Goal: Find specific page/section: Find specific page/section

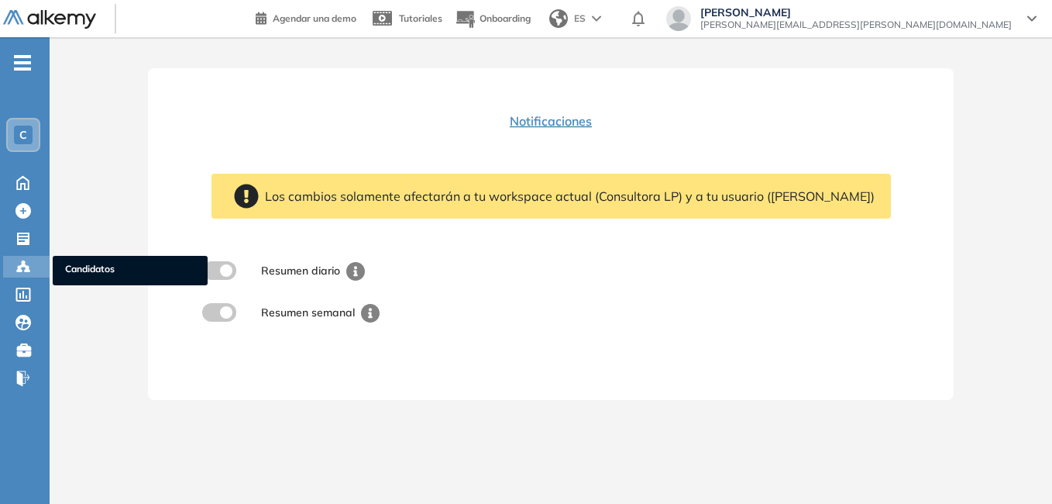
click at [99, 268] on span "Candidatos" at bounding box center [130, 270] width 130 height 17
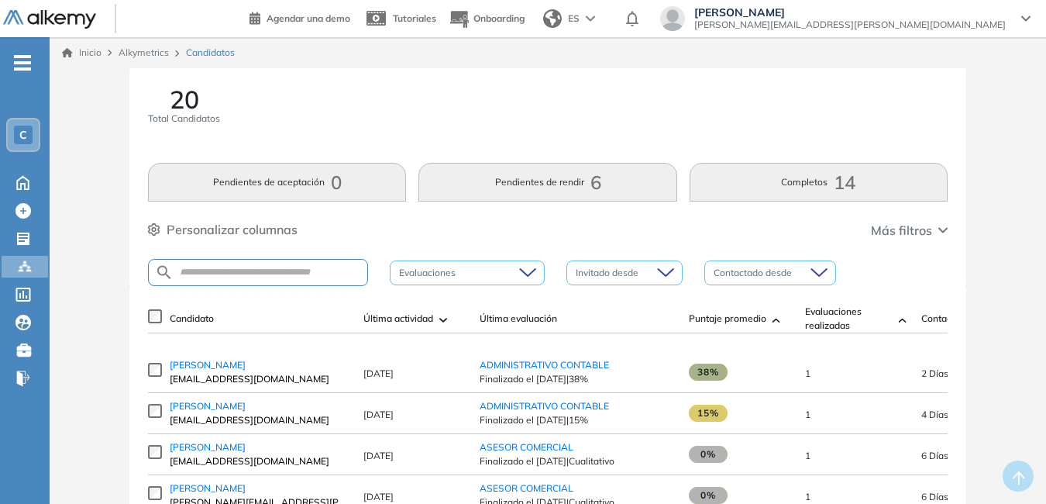
click at [30, 133] on div "C" at bounding box center [23, 135] width 19 height 19
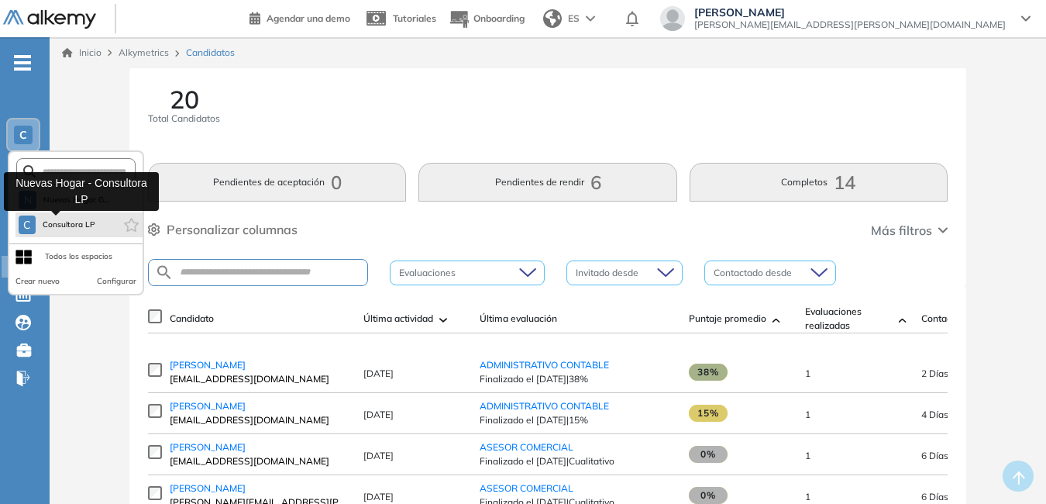
click at [50, 216] on button "C Consultora LP" at bounding box center [57, 224] width 77 height 19
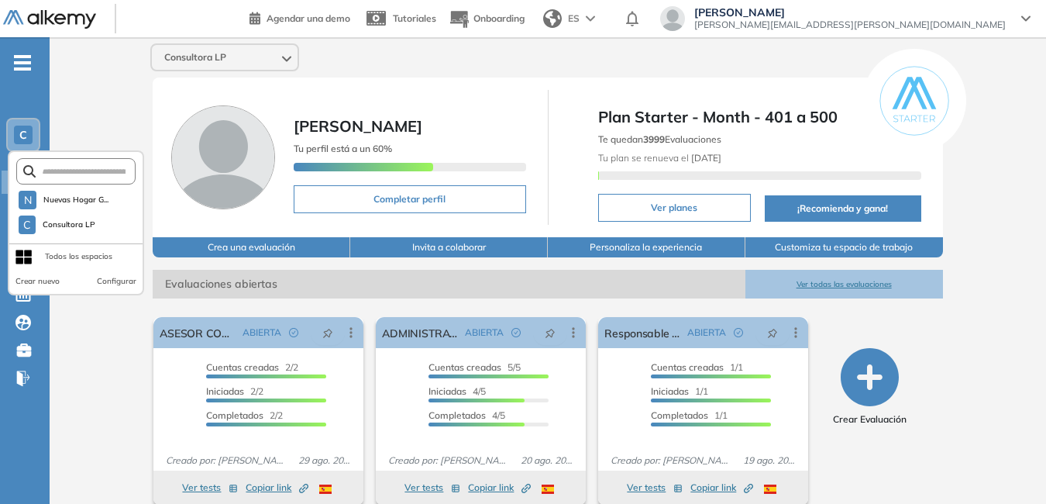
click at [80, 81] on div "Consultora LP [PERSON_NAME] Tu perfil está a un 60% Completar perfil Plan Start…" at bounding box center [548, 380] width 996 height 686
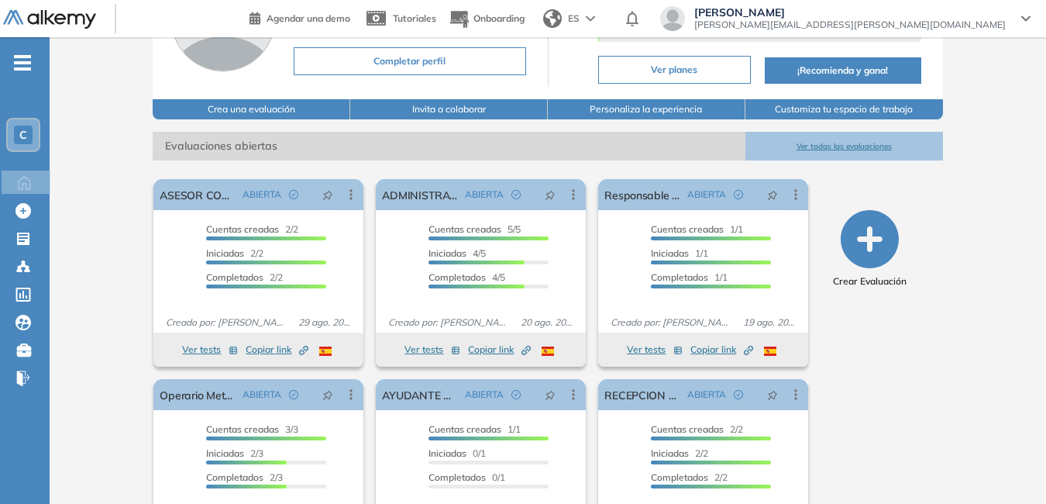
scroll to position [155, 0]
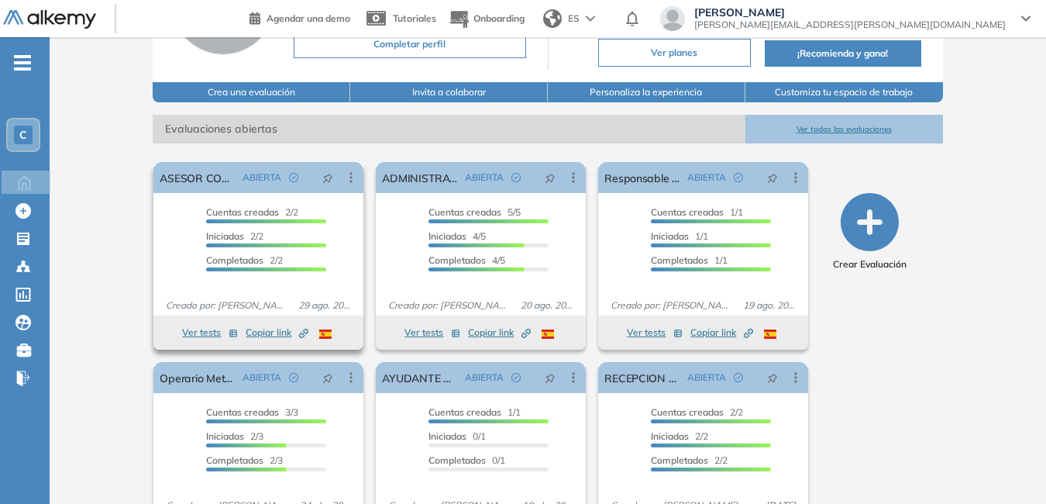
click at [202, 331] on button "Ver tests" at bounding box center [210, 332] width 56 height 19
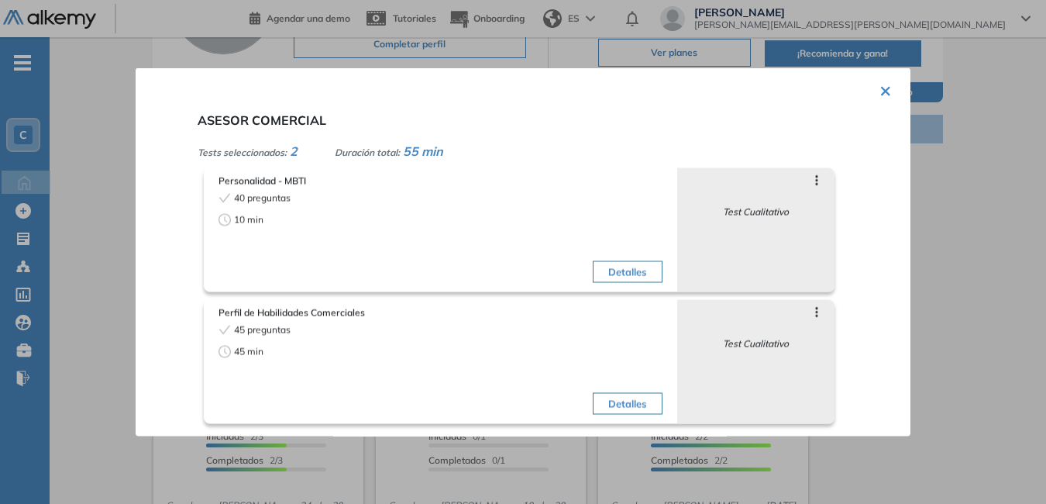
click at [879, 90] on button "×" at bounding box center [885, 89] width 12 height 30
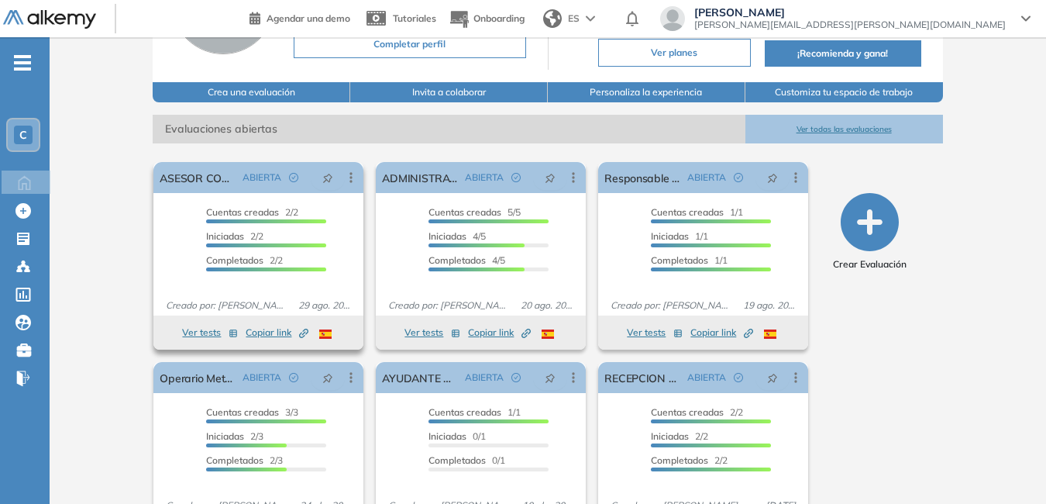
click at [269, 329] on span "Copiar link Created by potrace 1.16, written by [PERSON_NAME] [DATE]-[DATE]" at bounding box center [277, 332] width 63 height 14
